Goal: Task Accomplishment & Management: Manage account settings

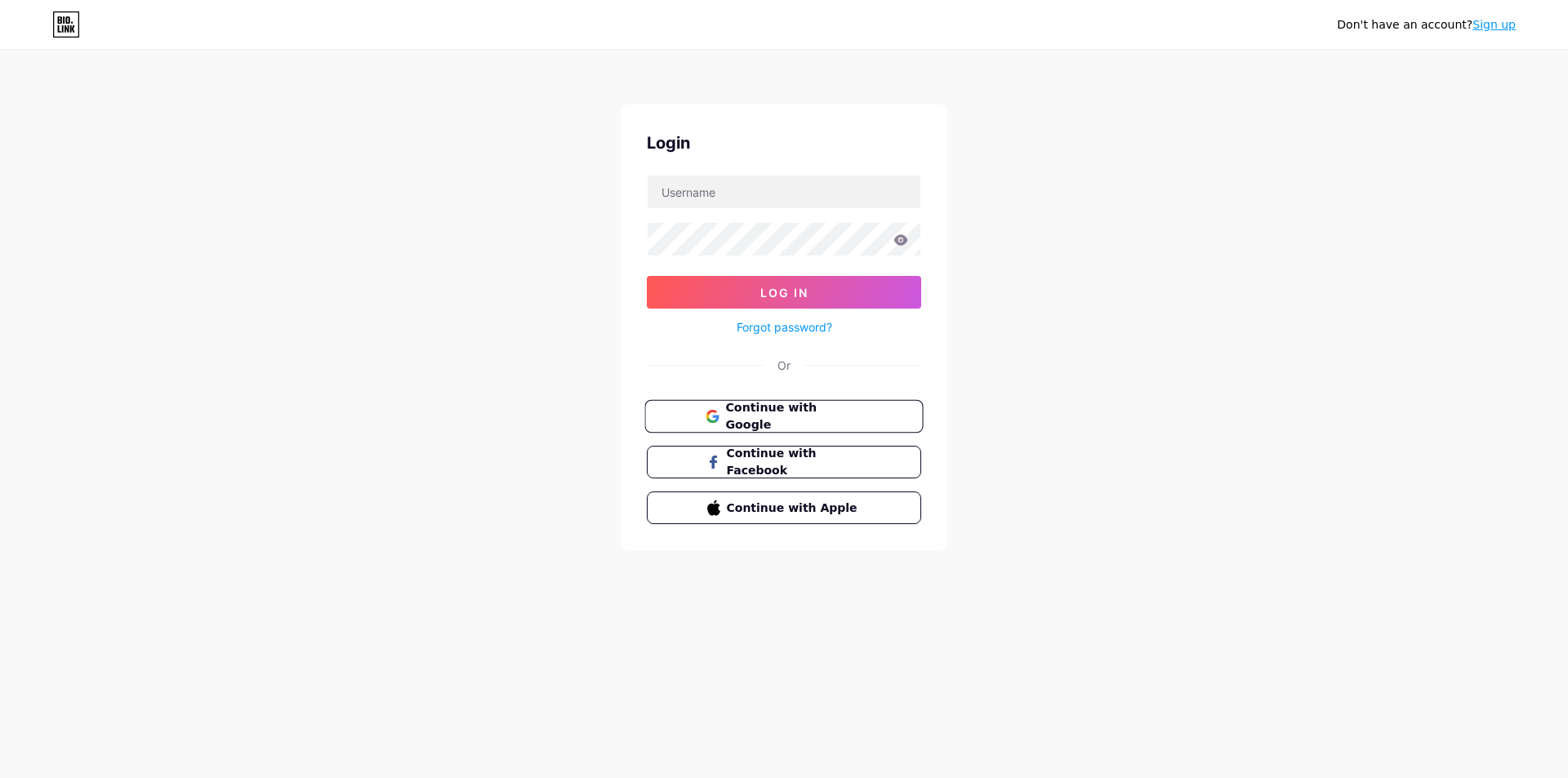
click at [767, 424] on button "Continue with Google" at bounding box center [784, 416] width 279 height 33
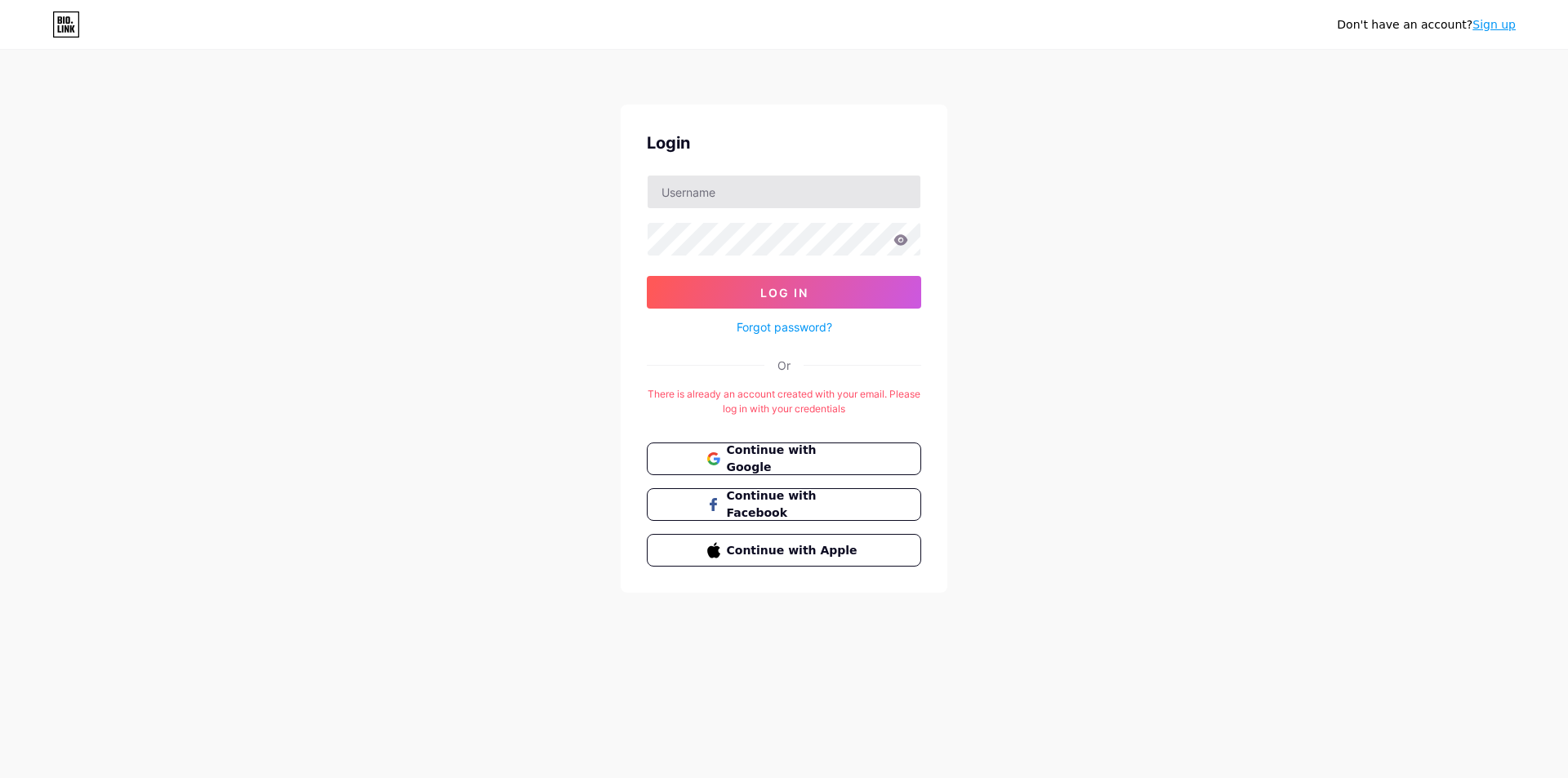
drag, startPoint x: 755, startPoint y: 208, endPoint x: 730, endPoint y: 198, distance: 26.9
click at [754, 207] on div at bounding box center [783, 192] width 274 height 34
click at [730, 197] on input "text" at bounding box center [783, 192] width 273 height 32
click at [758, 459] on span "Continue with Google" at bounding box center [793, 459] width 137 height 35
click at [756, 190] on input "text" at bounding box center [783, 192] width 273 height 32
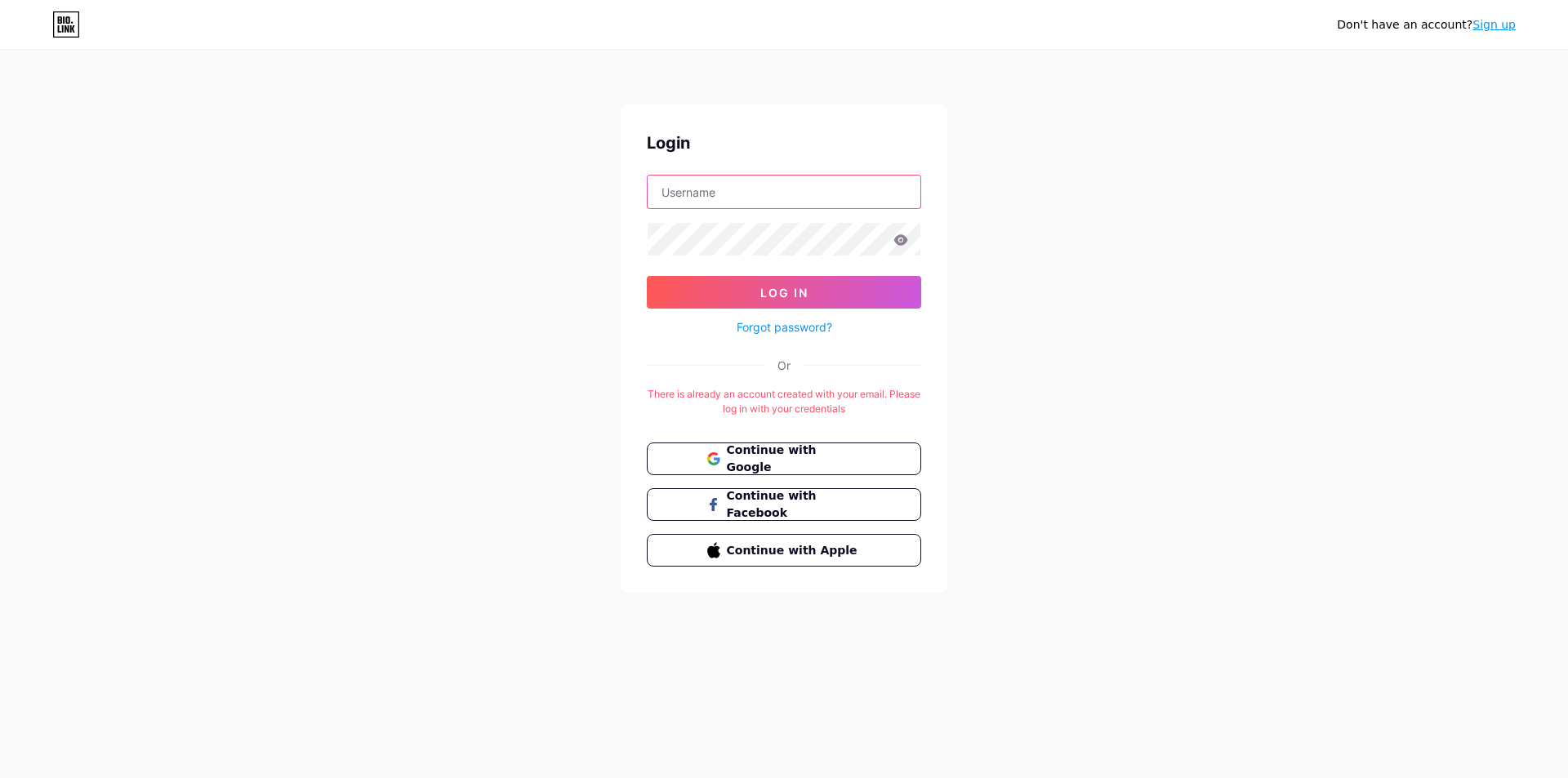
click at [745, 204] on input "text" at bounding box center [783, 192] width 273 height 32
paste input "grafitex.yonga@gmail.com"
type input "grafitex.yonga@gmail.com"
click at [632, 281] on div "Login grafitex.yonga@gmail.com Log In Forgot password? Or There is already an a…" at bounding box center [783, 348] width 327 height 489
click at [664, 296] on button "Log In" at bounding box center [783, 292] width 274 height 32
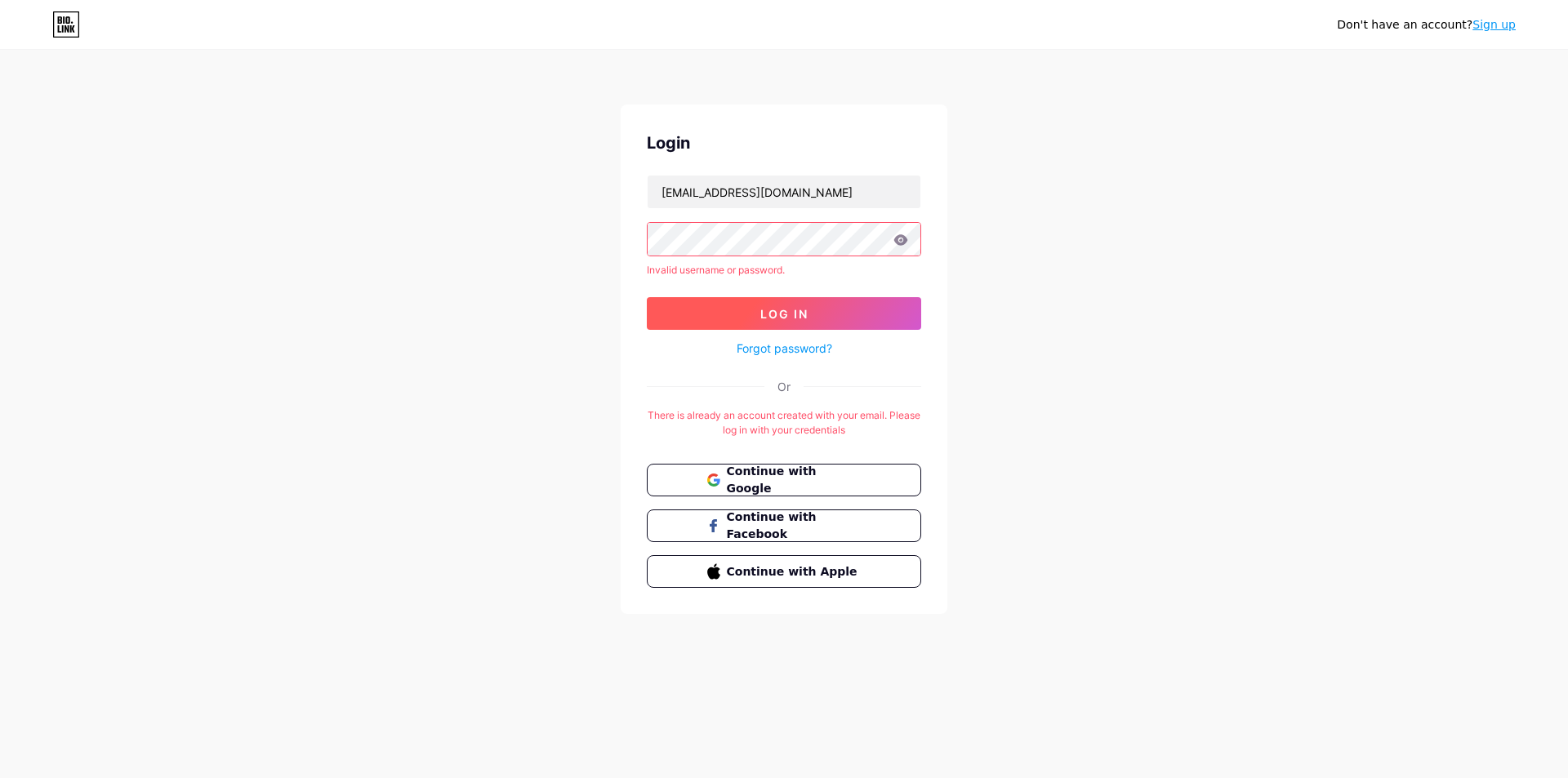
click at [760, 312] on span "Log In" at bounding box center [784, 314] width 48 height 14
click at [902, 235] on div at bounding box center [783, 239] width 274 height 34
click at [902, 241] on icon at bounding box center [900, 240] width 15 height 11
click at [1049, 266] on div "Don't have an account? Sign up Login grafitex.yonga@gmail.com Invalid username …" at bounding box center [784, 333] width 1568 height 666
click at [902, 237] on icon at bounding box center [901, 240] width 14 height 10
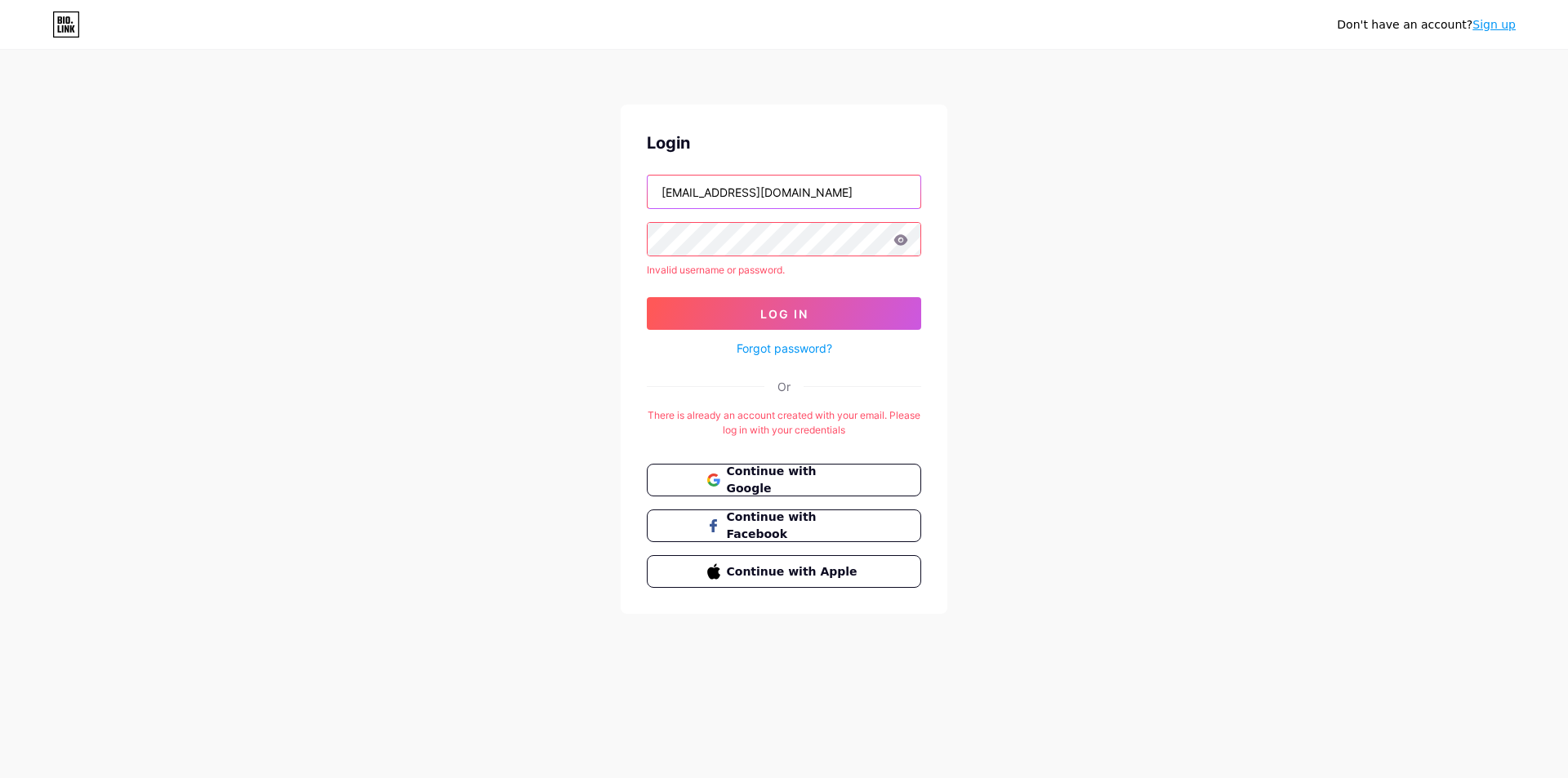
click at [853, 198] on input "grafitex.yonga@gmail.com" at bounding box center [783, 192] width 273 height 32
click at [899, 240] on icon at bounding box center [900, 240] width 15 height 11
click at [903, 241] on icon at bounding box center [900, 240] width 15 height 11
click at [764, 260] on form "grafitex.yonga@gmail.com Invalid username or password. Log In Forgot password?" at bounding box center [783, 267] width 274 height 184
click at [955, 402] on div "Don't have an account? Sign up Login grafitex.yonga@gmail.com Invalid username …" at bounding box center [784, 333] width 1568 height 666
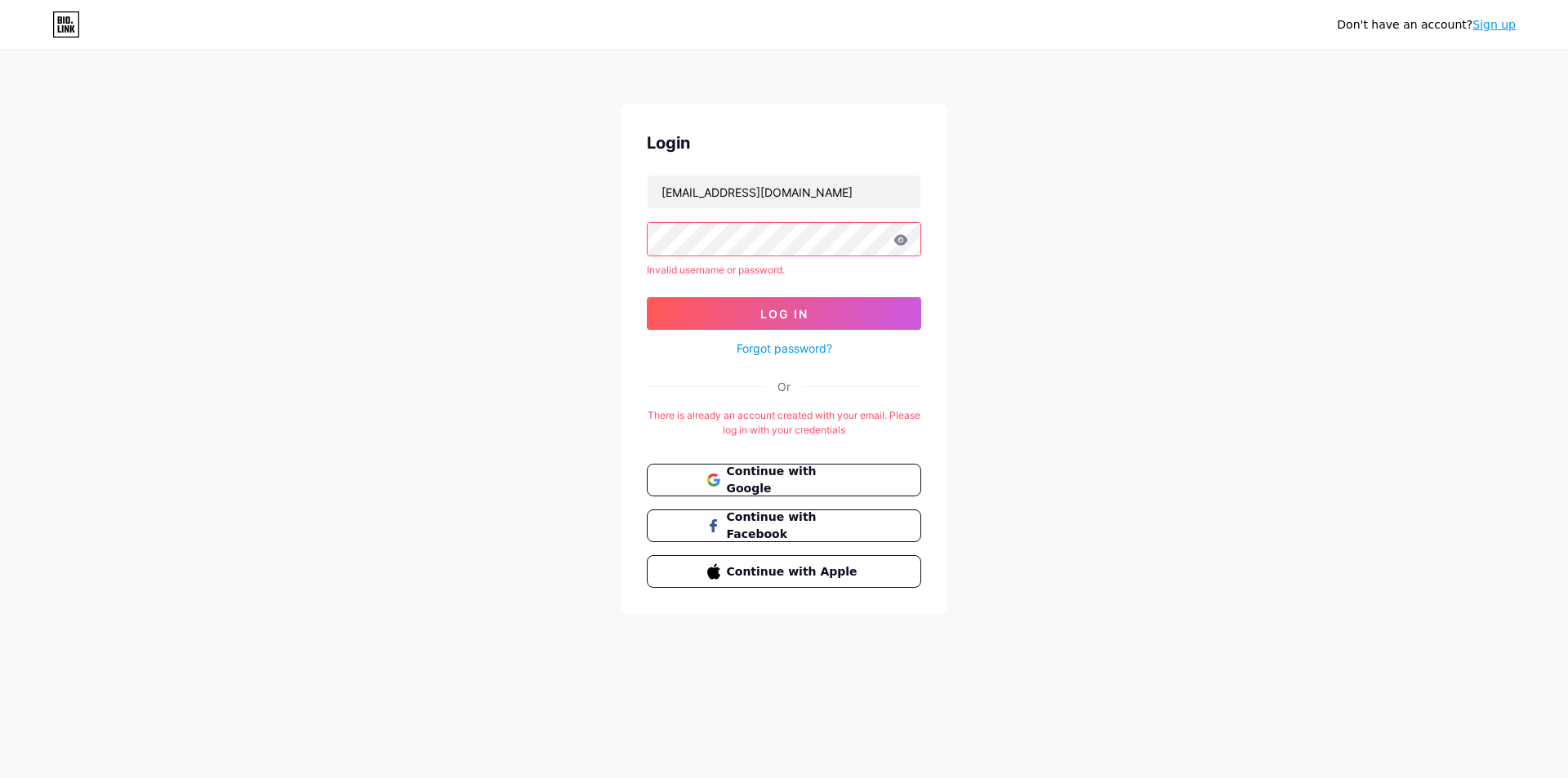
click at [963, 346] on div "Don't have an account? Sign up Login grafitex.yonga@gmail.com Invalid username …" at bounding box center [784, 333] width 1568 height 666
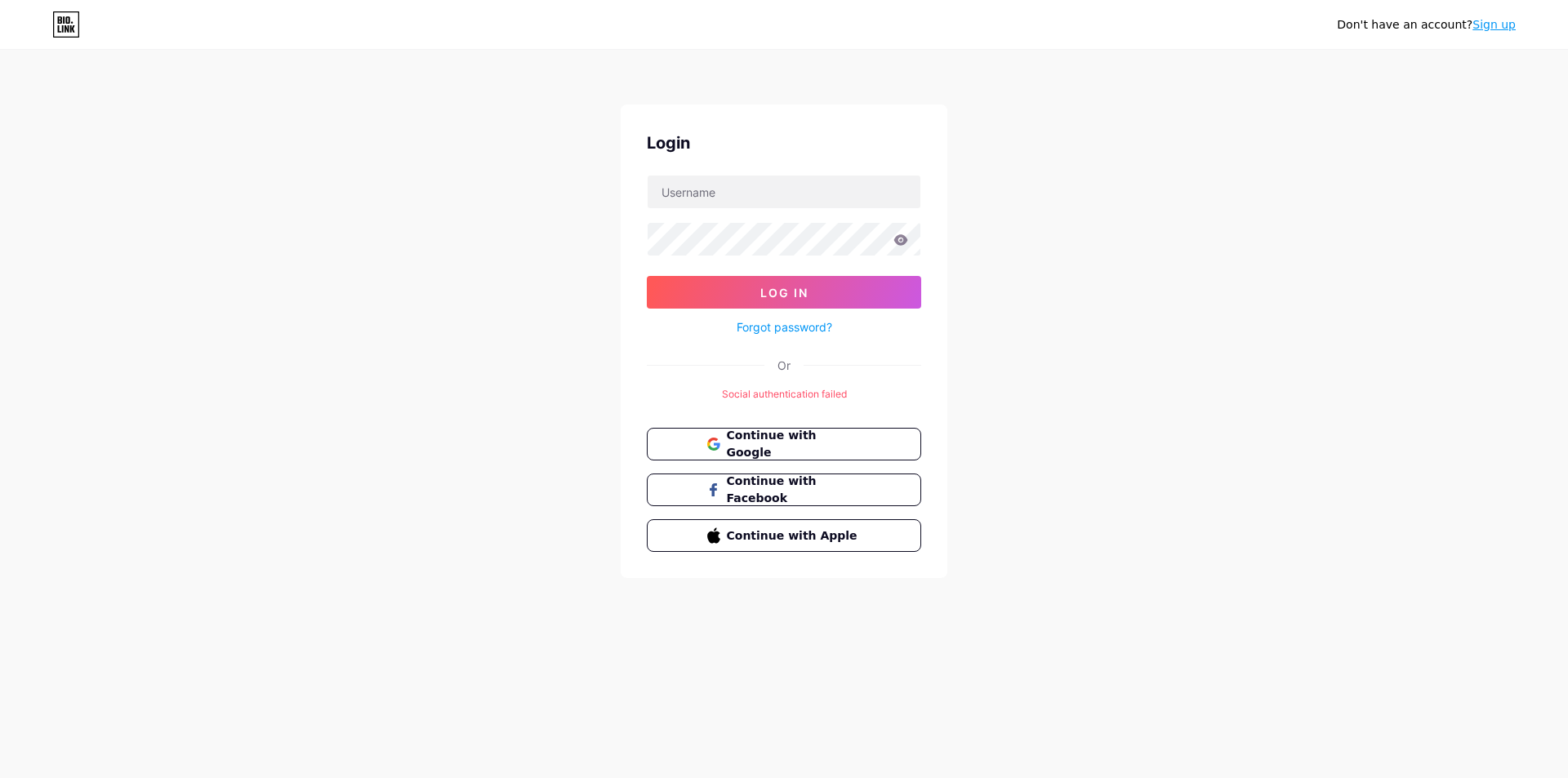
click at [898, 239] on icon at bounding box center [900, 240] width 15 height 11
click at [828, 194] on input "text" at bounding box center [783, 192] width 273 height 32
type input "grafitex.yonga@gmail.com"
click at [766, 295] on span "Log In" at bounding box center [784, 293] width 48 height 14
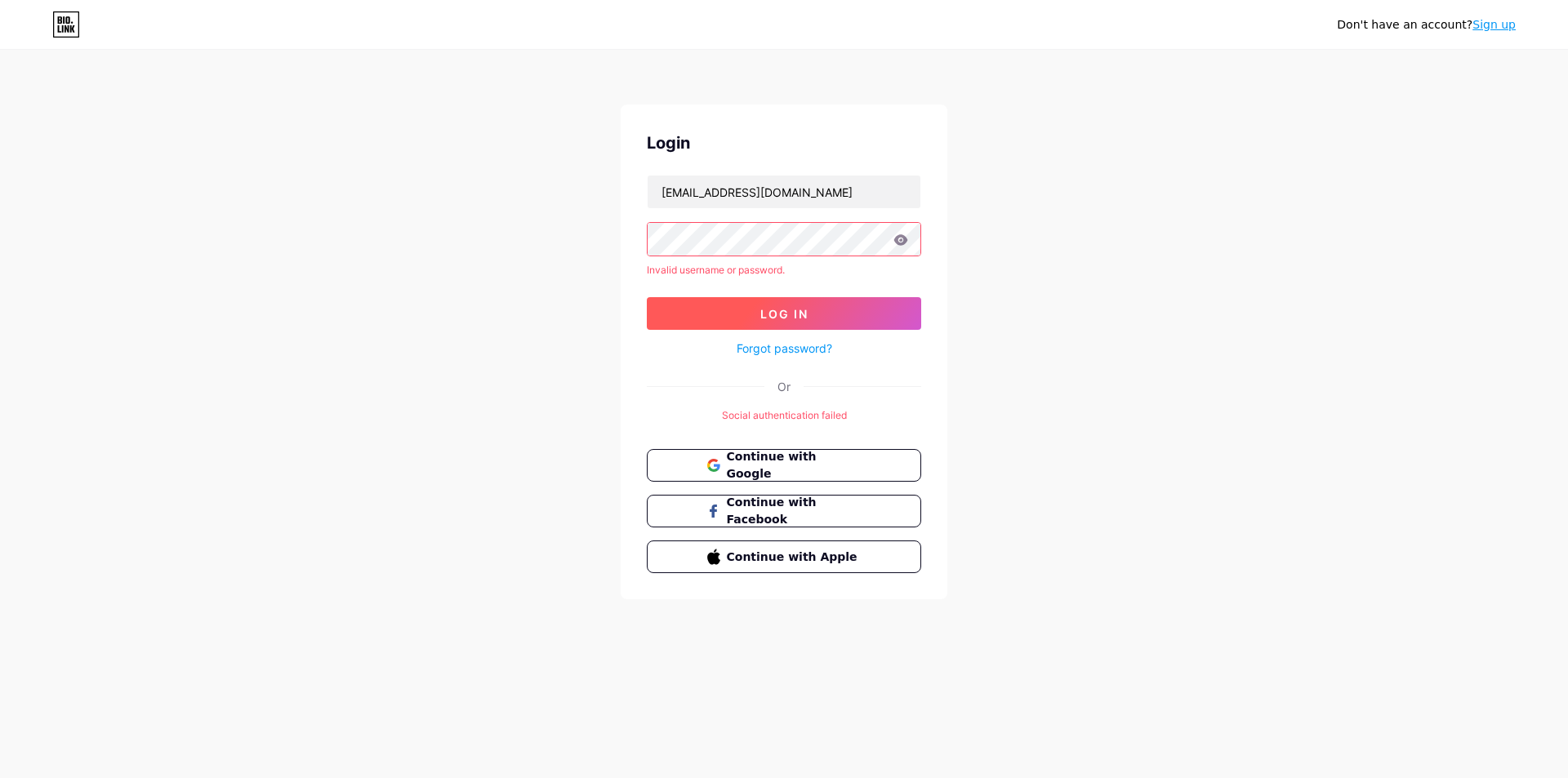
click at [721, 326] on button "Log In" at bounding box center [783, 313] width 274 height 32
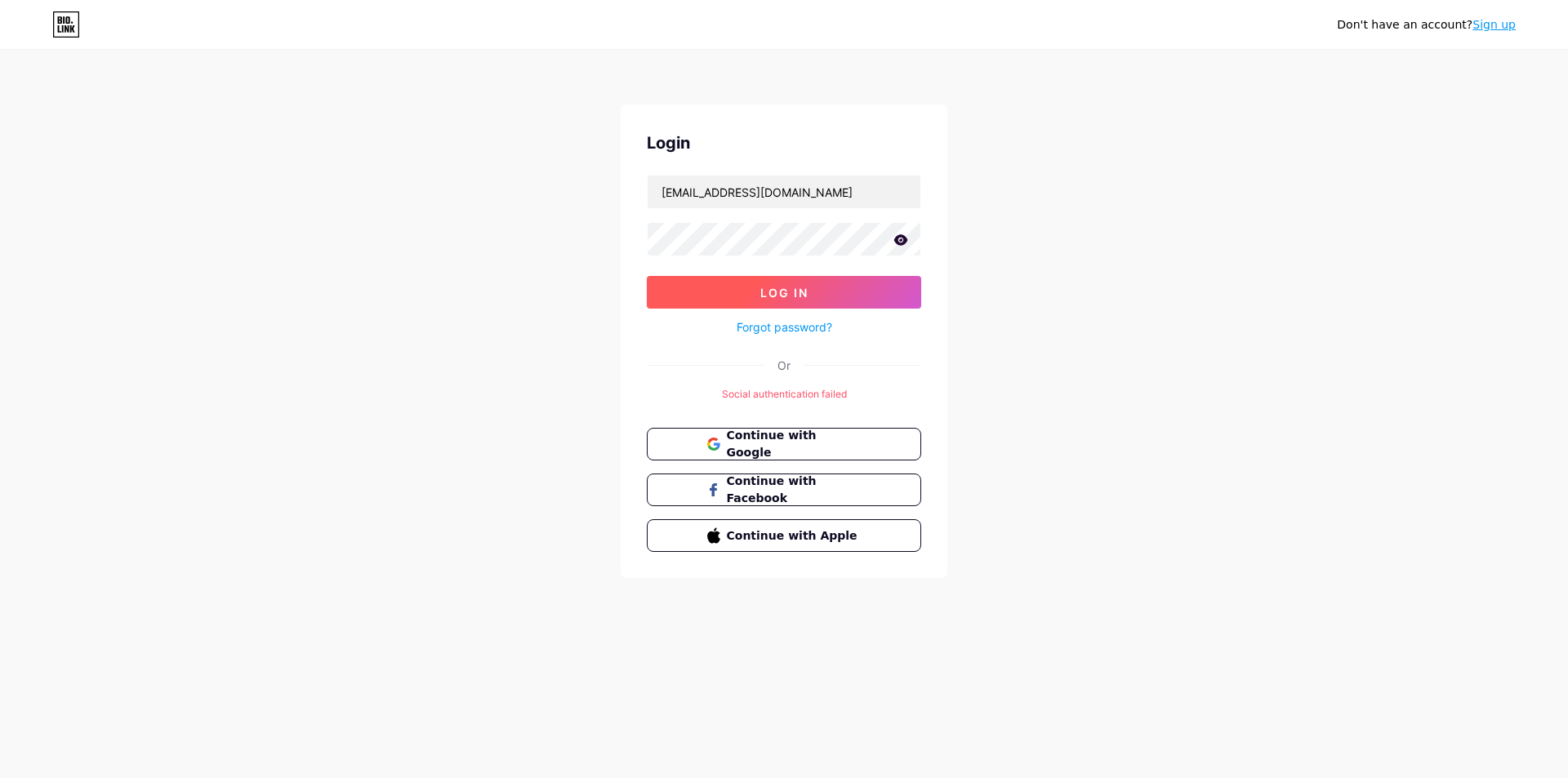
click at [682, 291] on button "Log In" at bounding box center [783, 292] width 274 height 32
click at [678, 299] on button "Log In" at bounding box center [783, 292] width 274 height 32
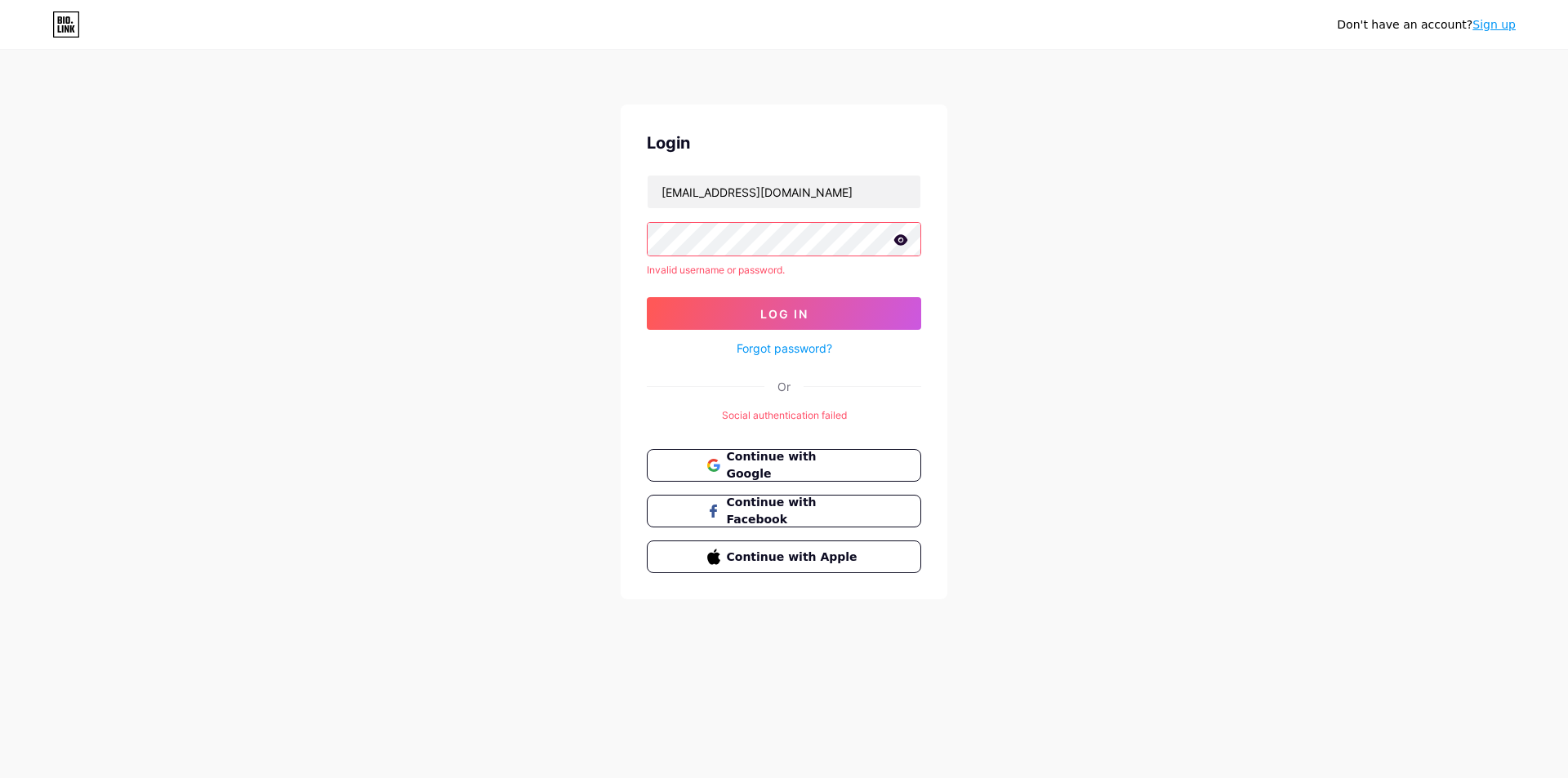
click at [1074, 380] on div "Don't have an account? Sign up Login grafitex.yonga@gmail.com Invalid username …" at bounding box center [784, 326] width 1568 height 652
click at [793, 506] on span "Continue with Facebook" at bounding box center [793, 511] width 137 height 35
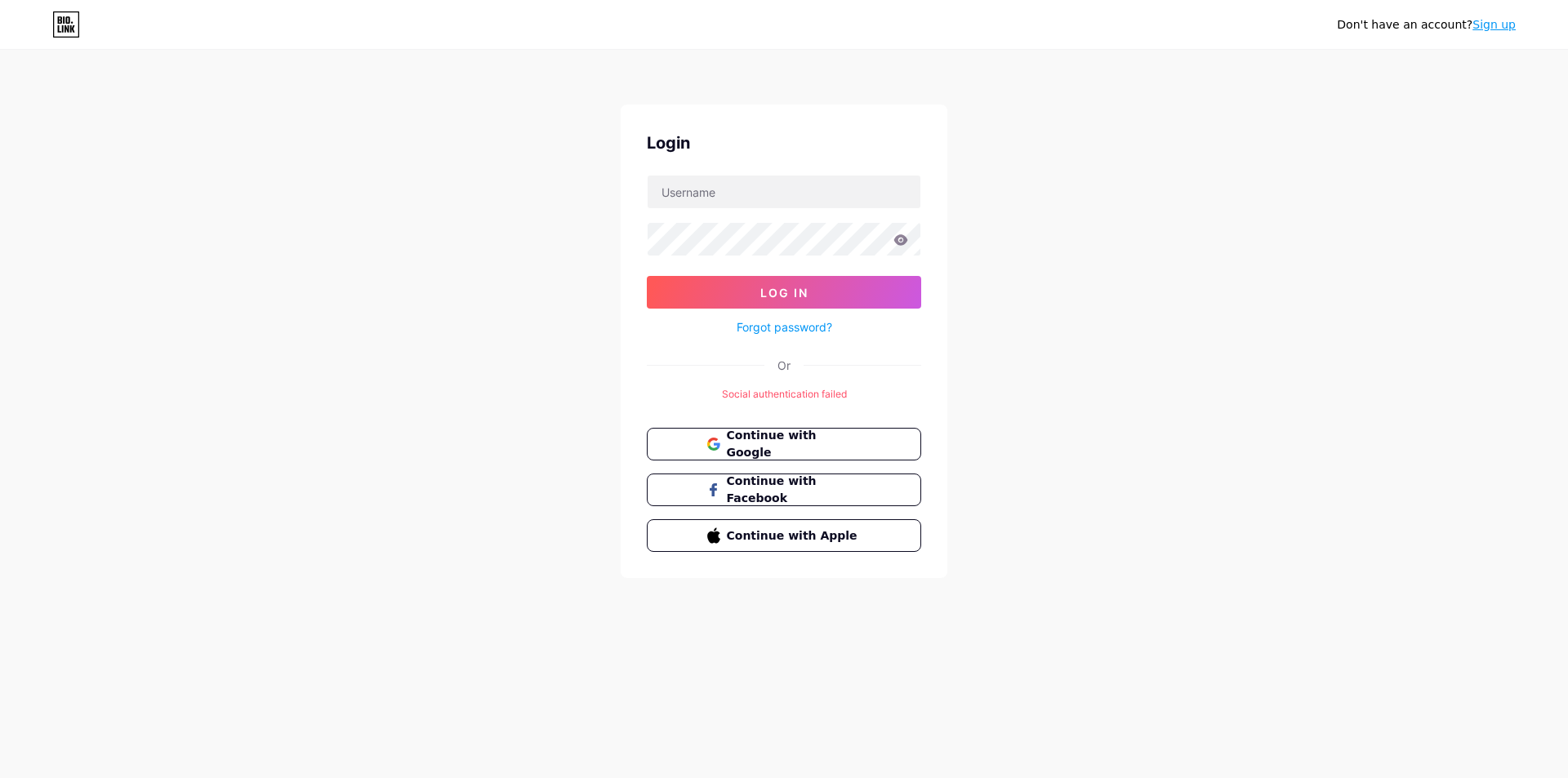
click at [57, 25] on icon at bounding box center [66, 24] width 28 height 26
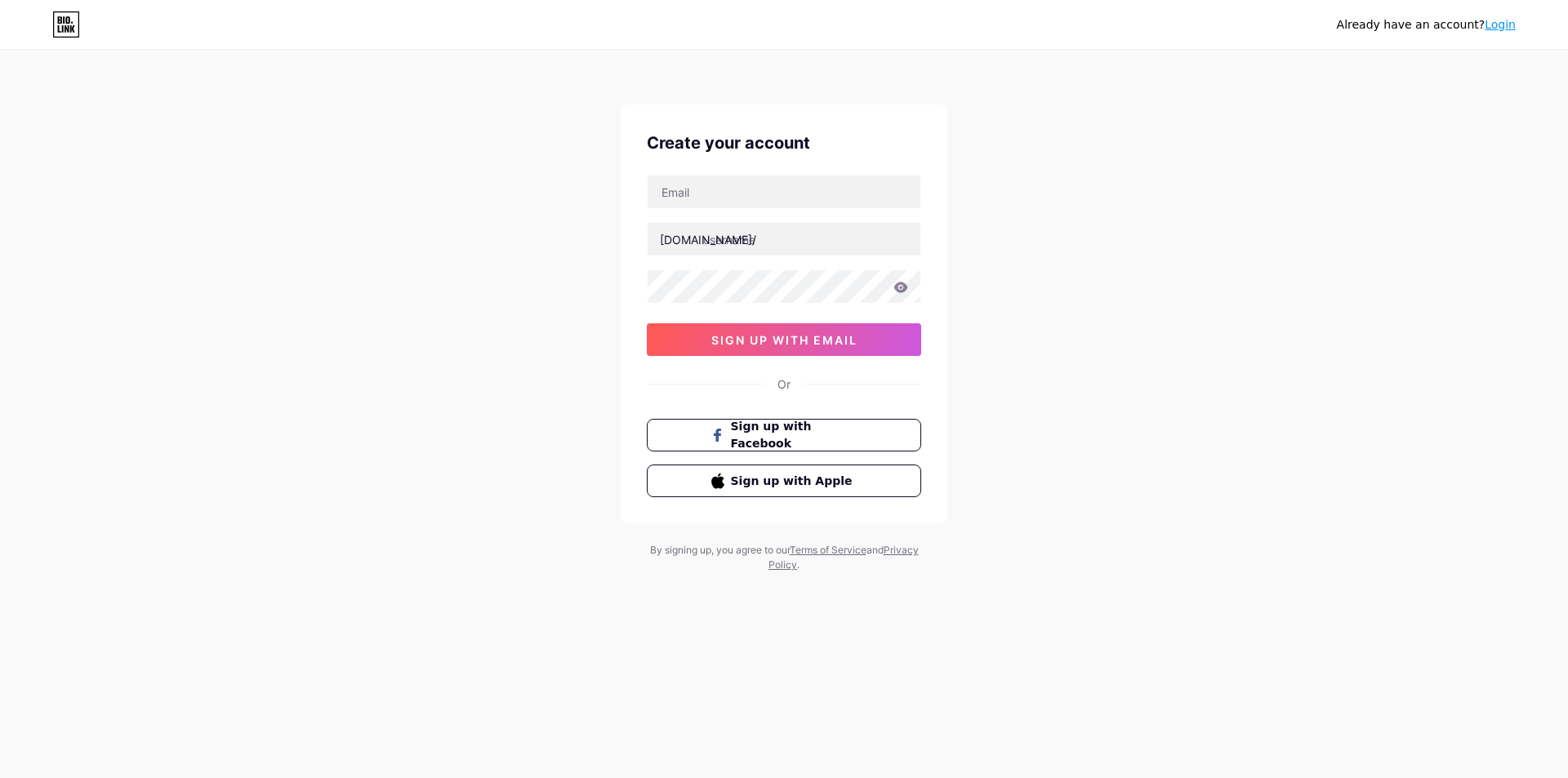
click at [1497, 32] on div "Already have an account? Login" at bounding box center [1425, 25] width 179 height 17
click at [1499, 28] on link "Login" at bounding box center [1500, 24] width 31 height 13
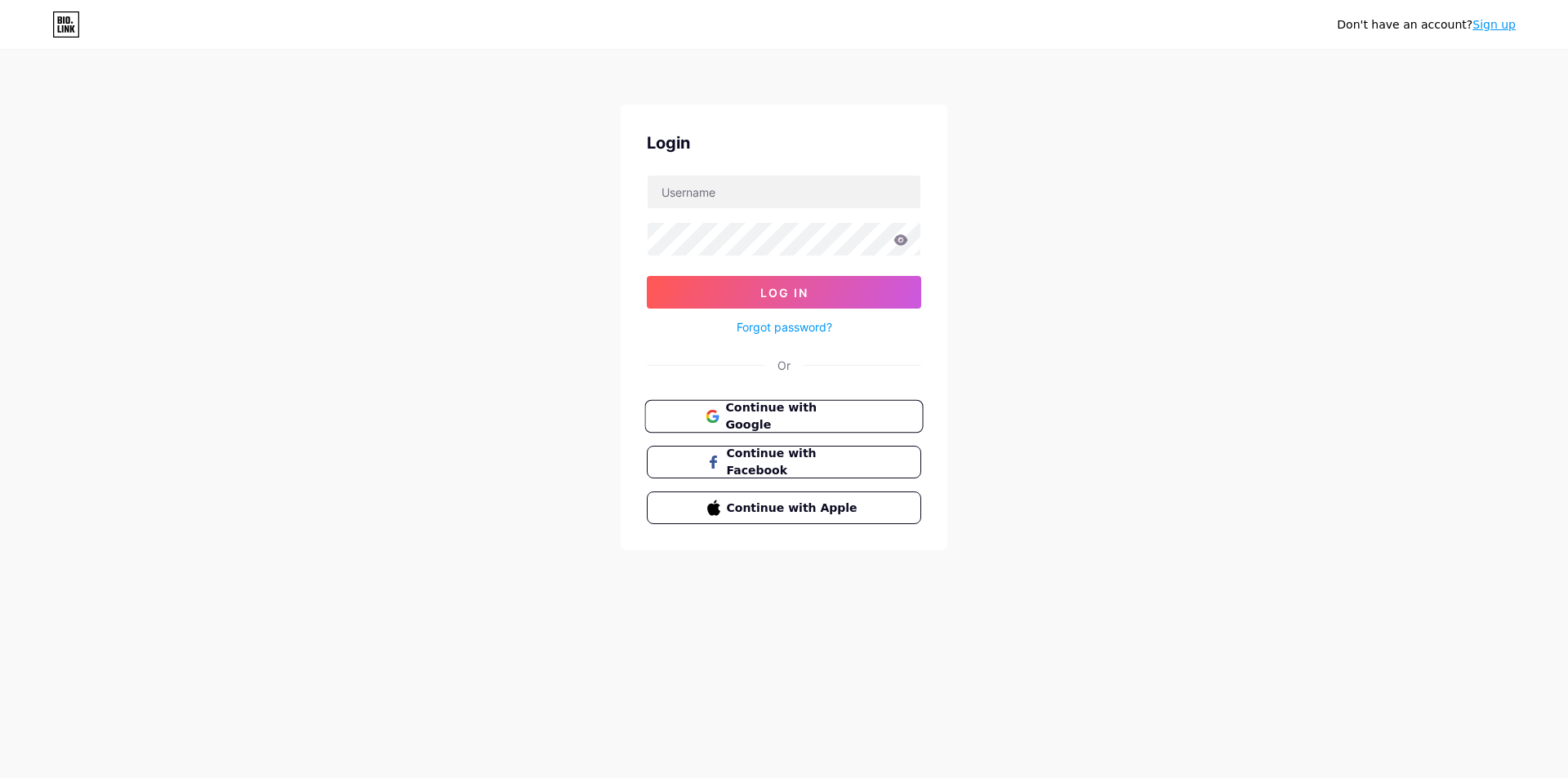
click at [739, 410] on span "Continue with Google" at bounding box center [793, 416] width 137 height 35
